Goal: Information Seeking & Learning: Learn about a topic

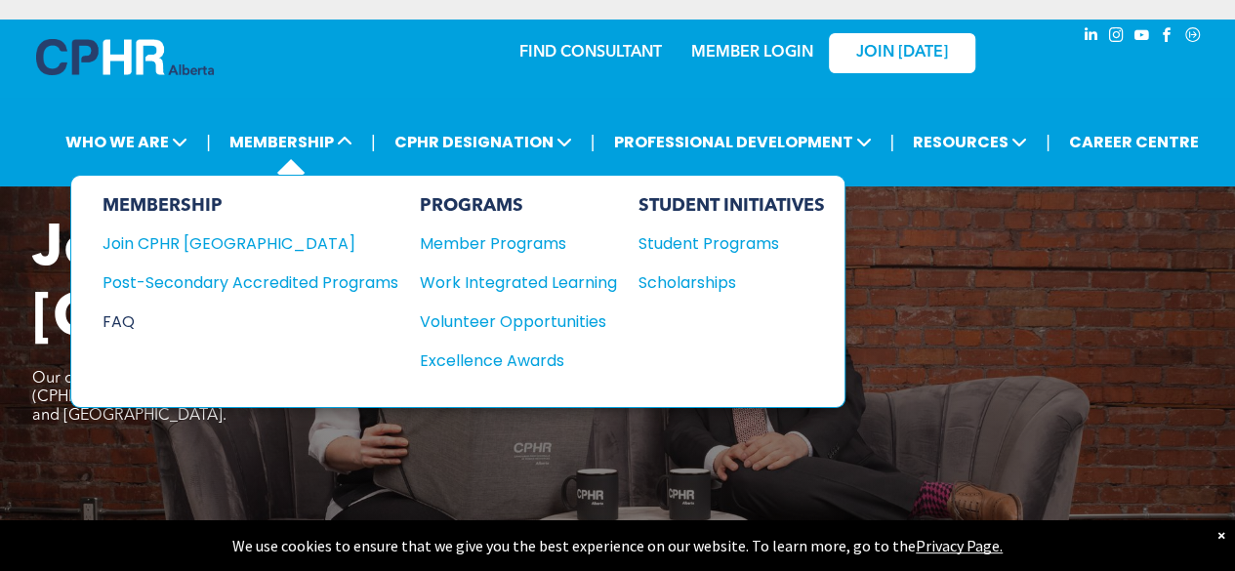
click at [134, 315] on div "FAQ" at bounding box center [236, 321] width 267 height 24
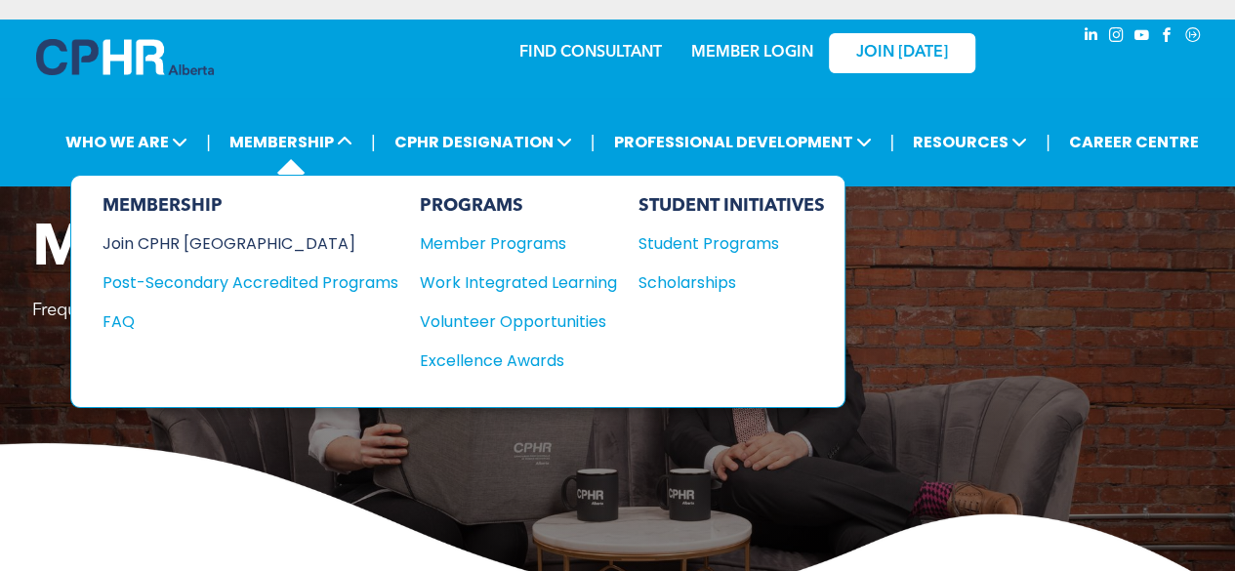
click at [191, 240] on div "Join CPHR [GEOGRAPHIC_DATA]" at bounding box center [236, 243] width 267 height 24
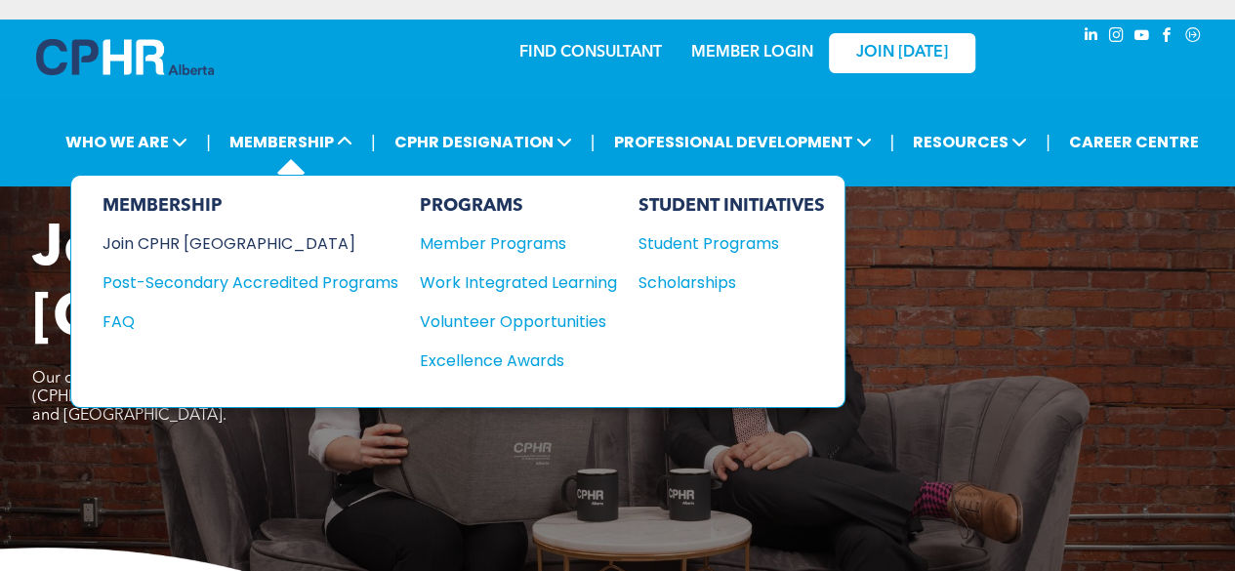
click at [217, 232] on div "Join CPHR [GEOGRAPHIC_DATA]" at bounding box center [236, 243] width 267 height 24
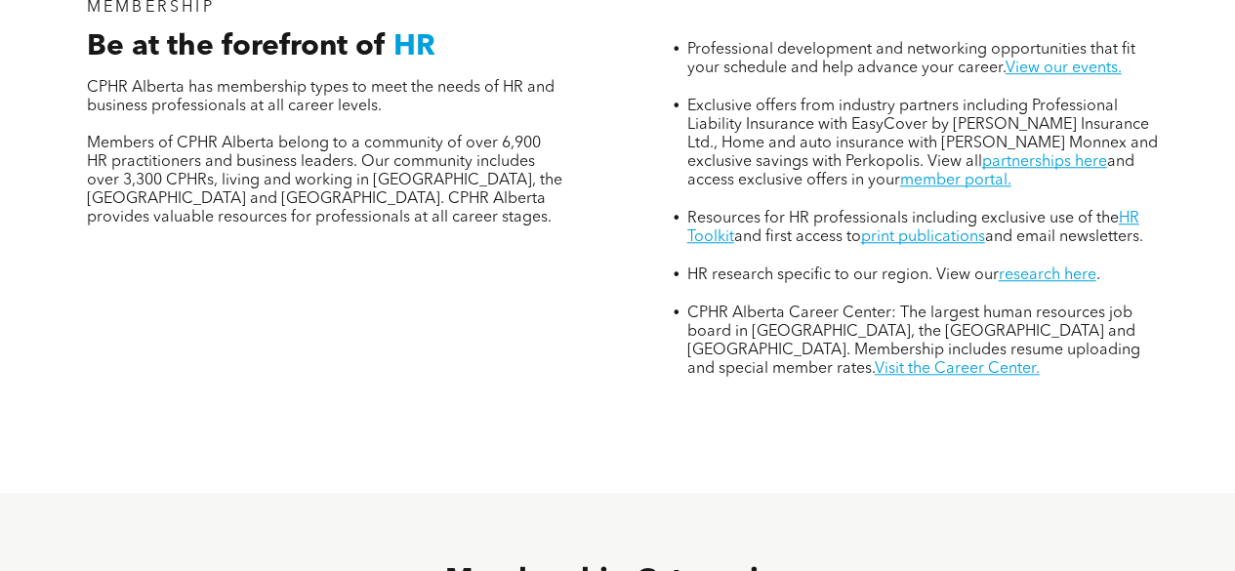
scroll to position [1127, 0]
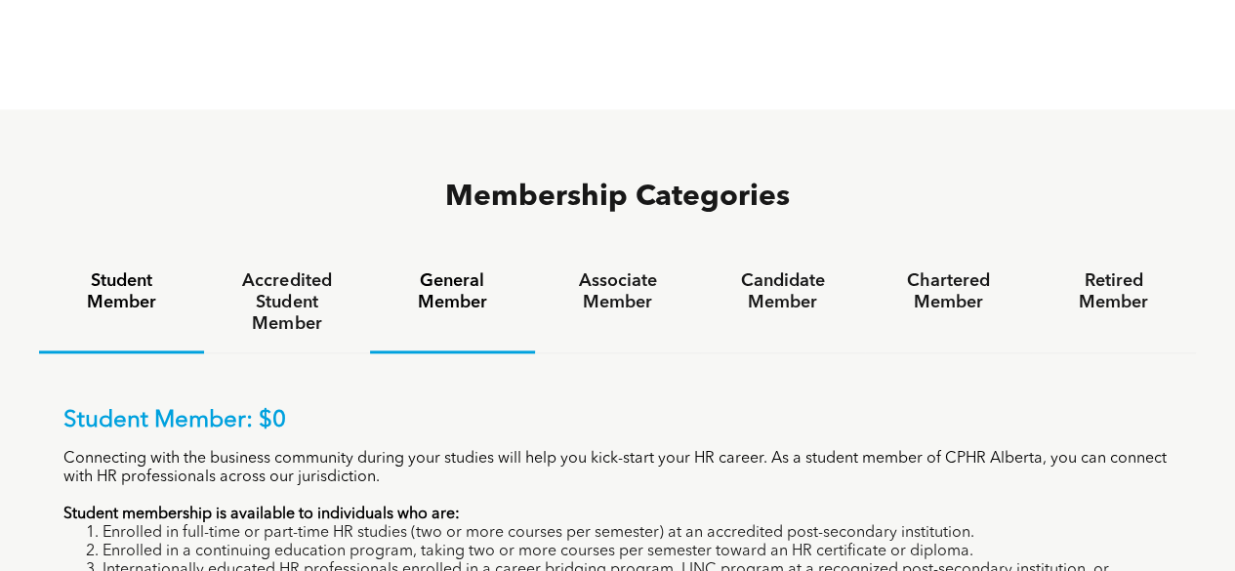
click at [465, 270] on h4 "General Member" at bounding box center [453, 291] width 130 height 43
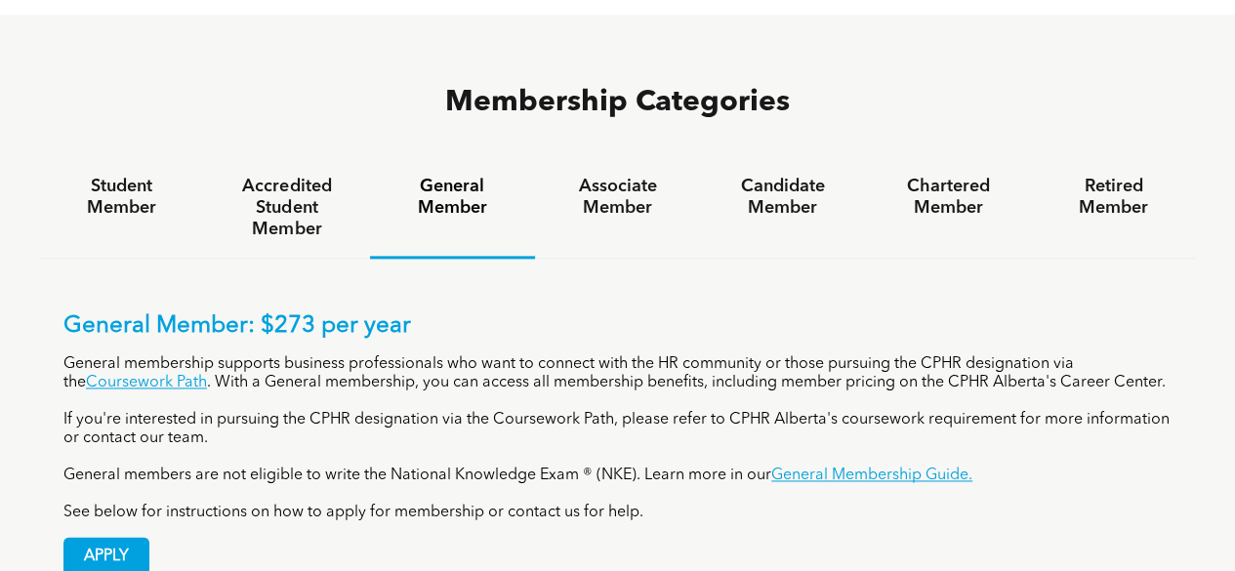
scroll to position [1223, 0]
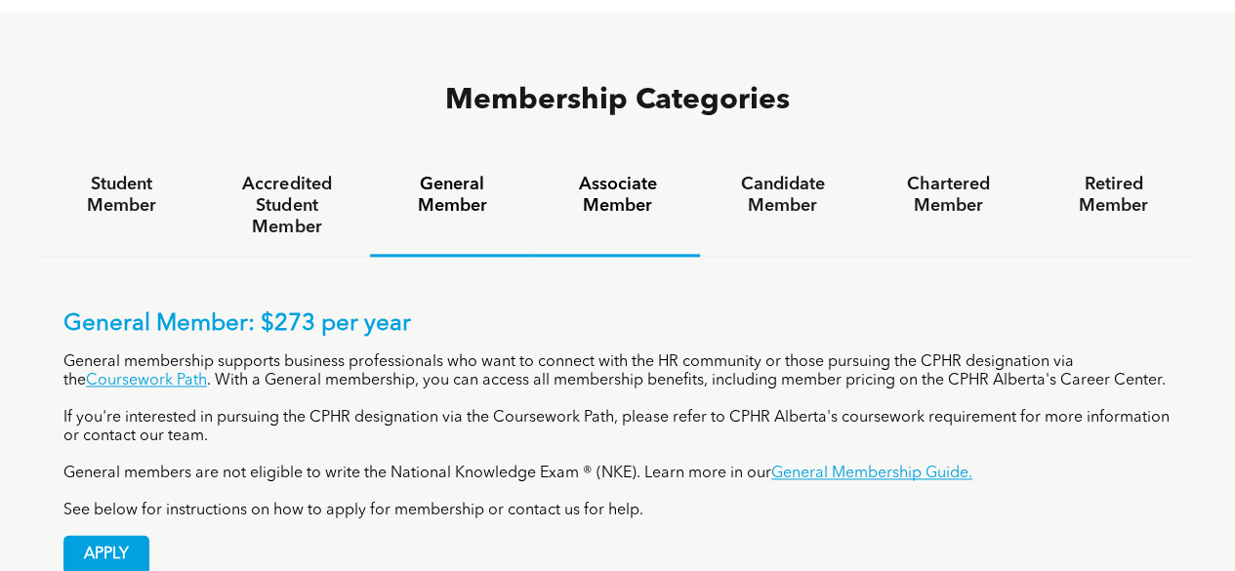
click at [606, 174] on h4 "Associate Member" at bounding box center [618, 195] width 130 height 43
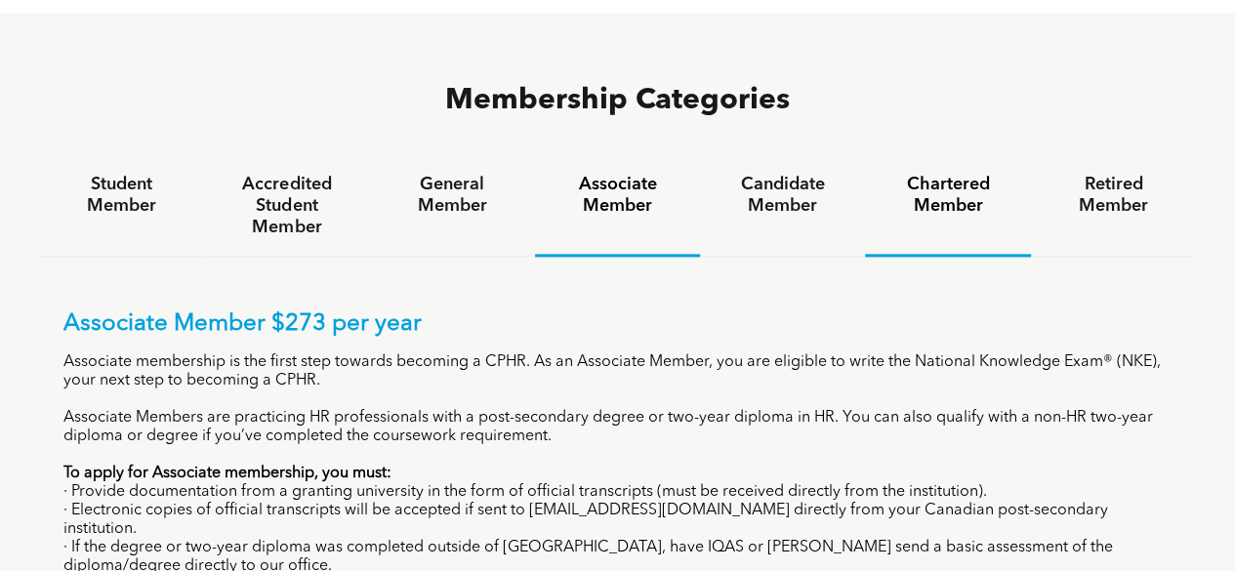
click at [974, 174] on h4 "Chartered Member" at bounding box center [948, 195] width 130 height 43
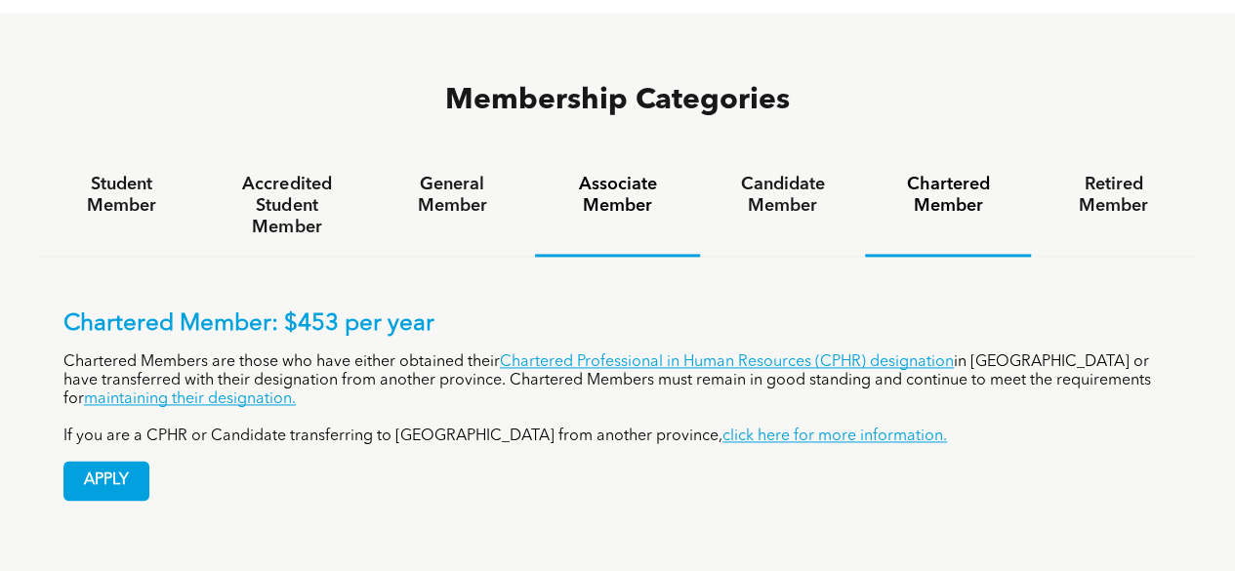
click at [637, 174] on h4 "Associate Member" at bounding box center [618, 195] width 130 height 43
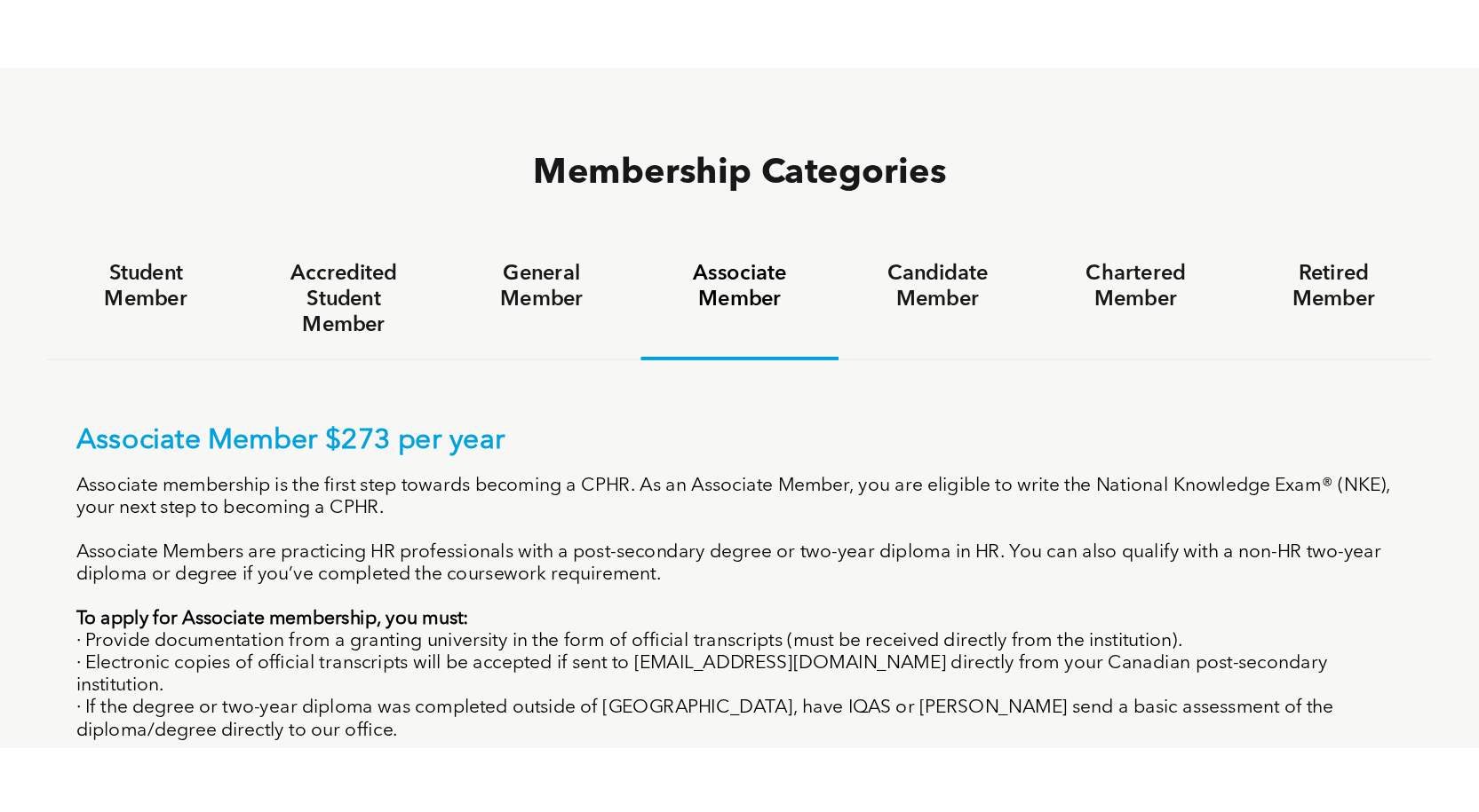
scroll to position [1121, 0]
